Goal: Check status: Check status

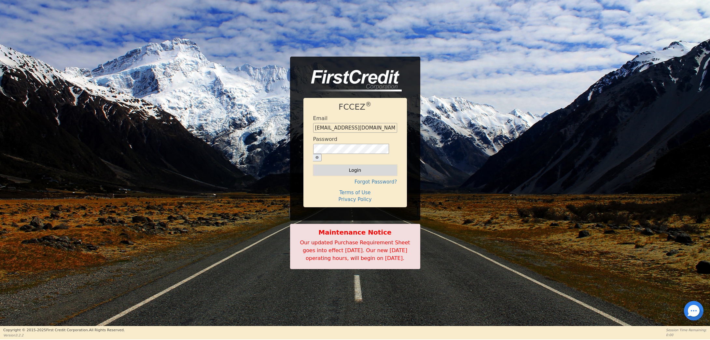
click at [354, 165] on button "Login" at bounding box center [355, 170] width 84 height 11
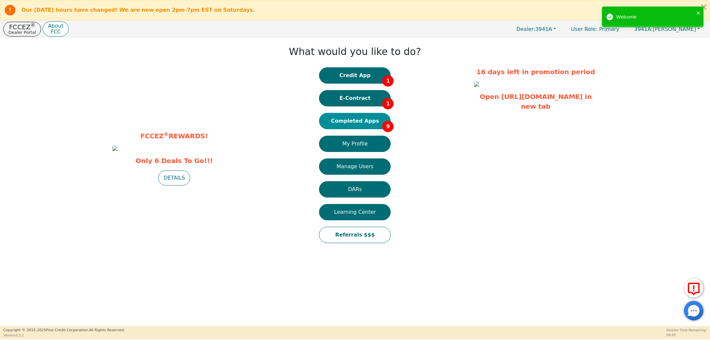
click at [354, 120] on button "Completed Apps 9" at bounding box center [355, 121] width 72 height 16
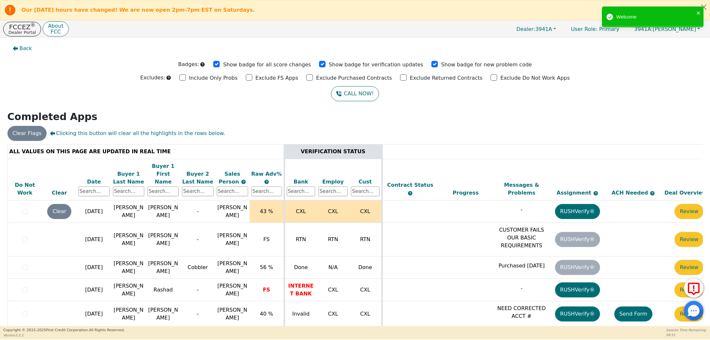
click at [96, 178] on div "Date" at bounding box center [93, 182] width 31 height 8
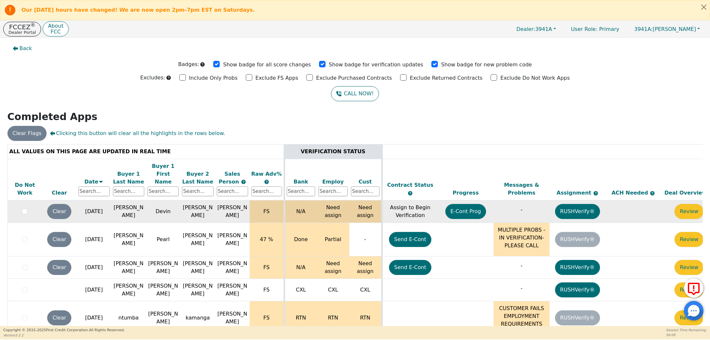
scroll to position [0, 19]
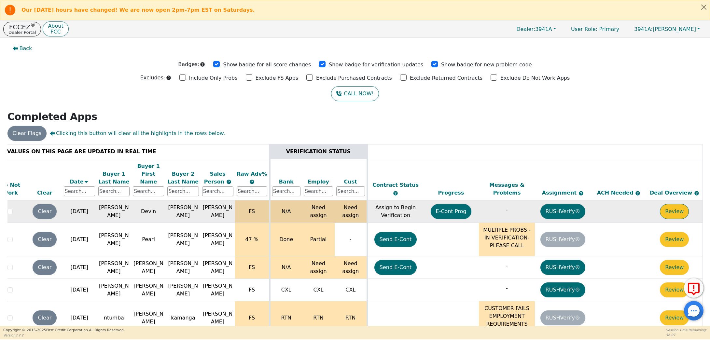
click at [667, 204] on button "Review" at bounding box center [674, 211] width 29 height 15
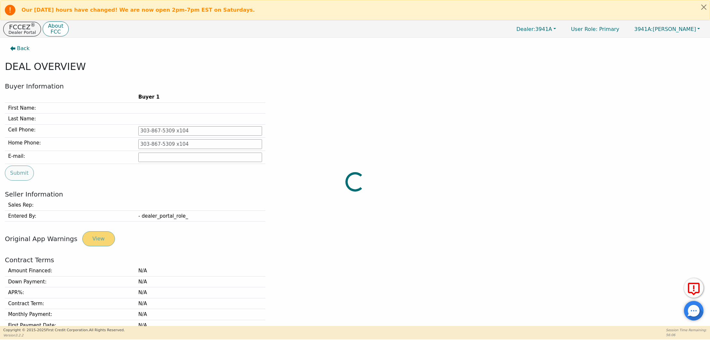
type input "[PHONE_NUMBER]"
type input "[EMAIL_ADDRESS][DOMAIN_NAME]"
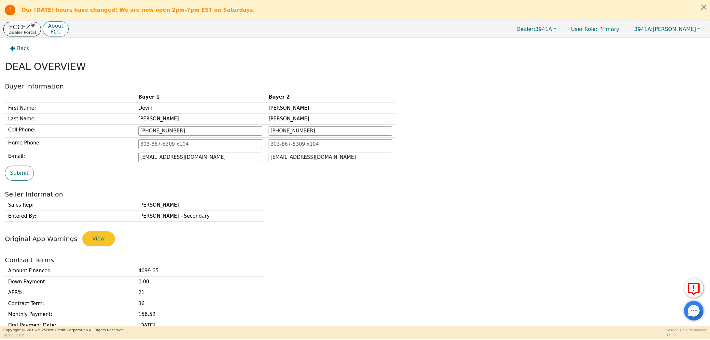
click at [18, 32] on p "Dealer Portal" at bounding box center [21, 32] width 27 height 4
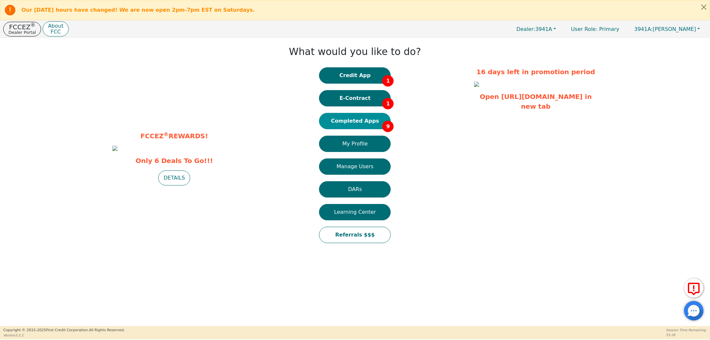
click at [354, 121] on button "Completed Apps 9" at bounding box center [355, 121] width 72 height 16
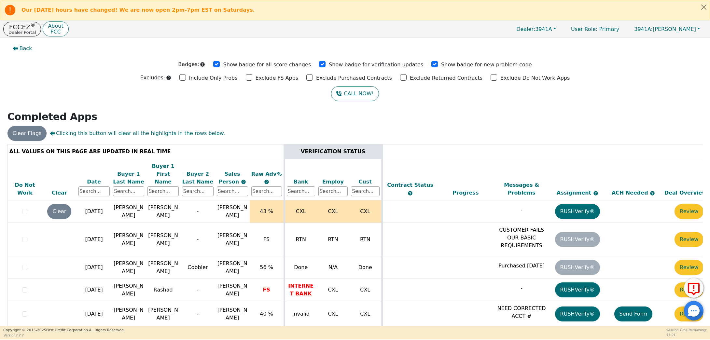
click at [93, 178] on div "Date" at bounding box center [93, 182] width 31 height 8
